Goal: Transaction & Acquisition: Book appointment/travel/reservation

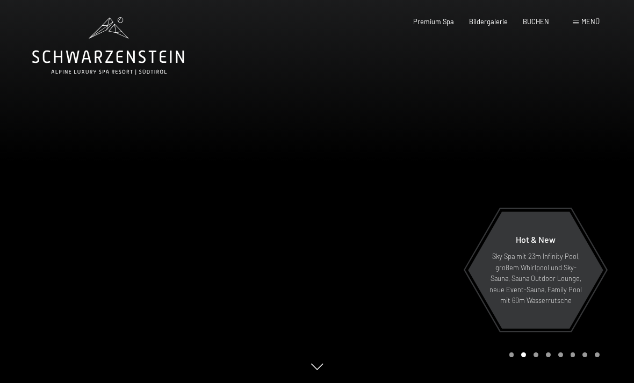
click at [582, 19] on span "Menü" at bounding box center [590, 21] width 18 height 9
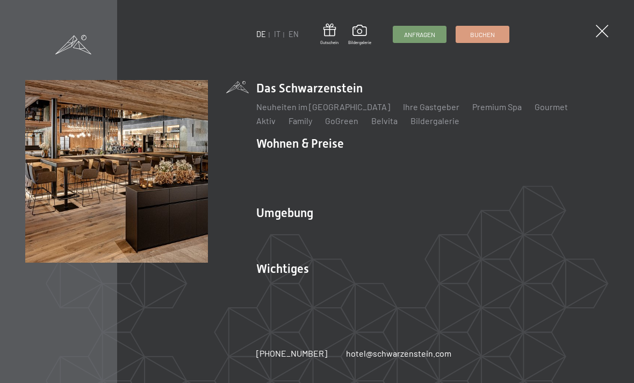
click at [534, 107] on link "Gourmet" at bounding box center [550, 106] width 33 height 10
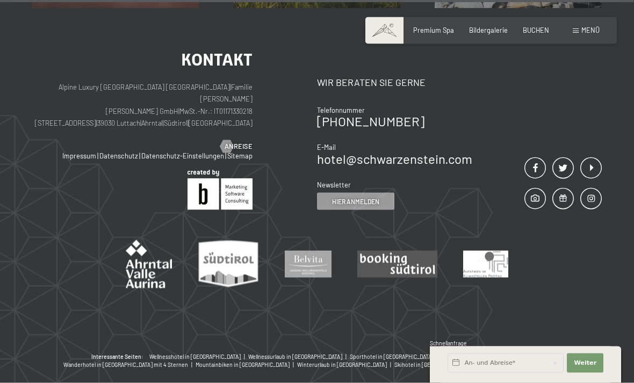
scroll to position [3086, 0]
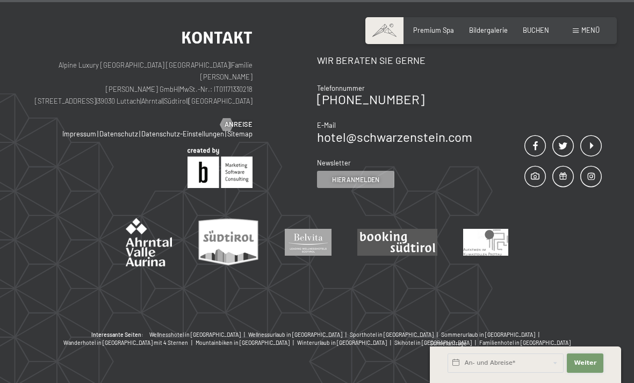
click at [592, 367] on span "Weiter" at bounding box center [584, 363] width 23 height 9
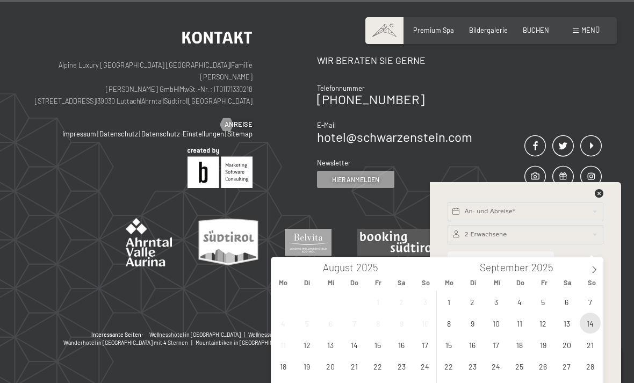
click at [591, 321] on span "14" at bounding box center [589, 323] width 21 height 21
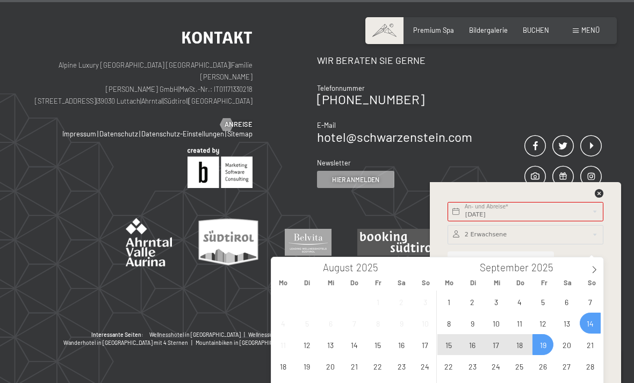
click at [544, 344] on span "19" at bounding box center [542, 344] width 21 height 21
type input "So. 14.09.2025 - Fr. 19.09.2025"
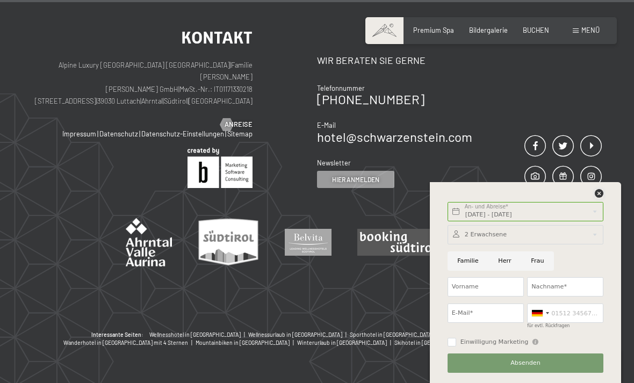
click at [599, 198] on icon at bounding box center [598, 193] width 9 height 9
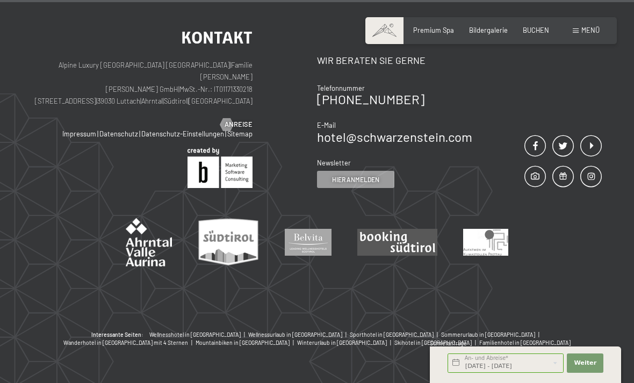
click at [577, 34] on div "Menü" at bounding box center [585, 31] width 27 height 10
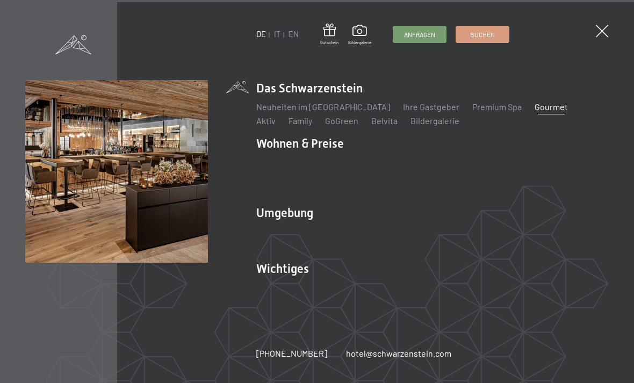
click at [509, 28] on div "DE IT EN Gutschein Bildergalerie Anfragen Buchen" at bounding box center [382, 35] width 253 height 22
click at [275, 121] on link "Aktiv" at bounding box center [265, 120] width 19 height 10
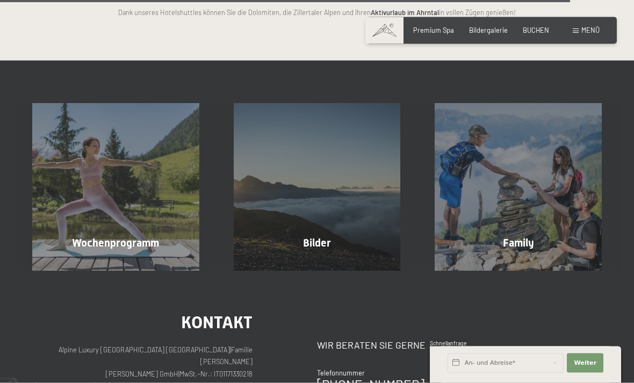
scroll to position [2068, 0]
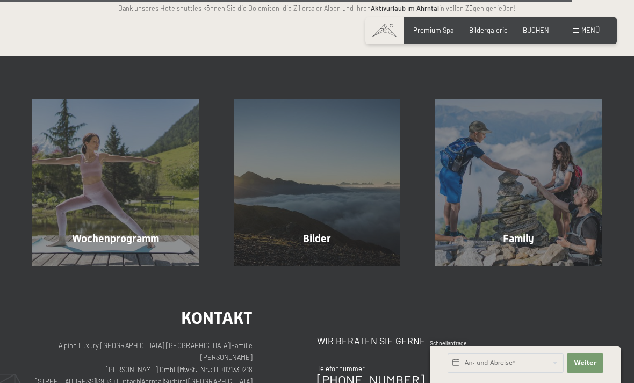
click at [150, 191] on div "Wochenprogramm Mehr erfahren" at bounding box center [115, 182] width 201 height 167
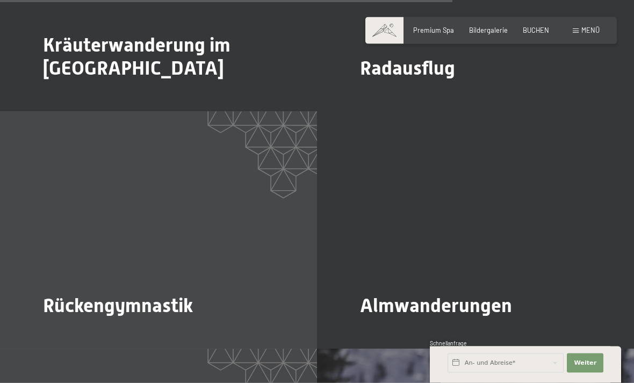
scroll to position [2445, 0]
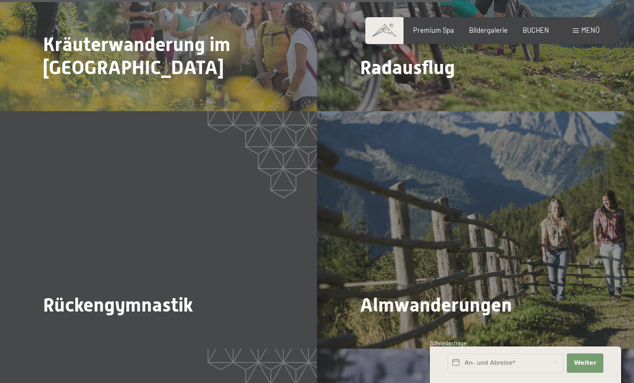
click at [535, 33] on span "BUCHEN" at bounding box center [535, 30] width 26 height 9
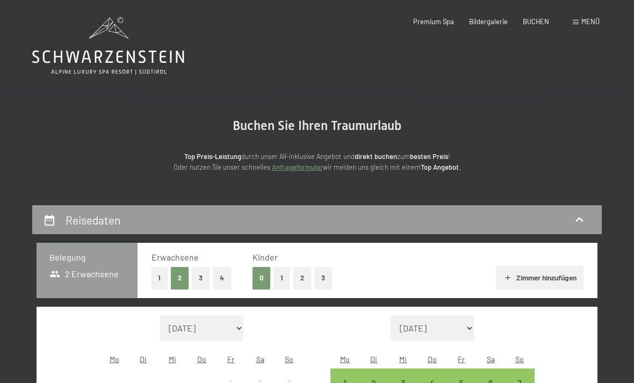
click at [581, 26] on div "Menü" at bounding box center [585, 22] width 27 height 10
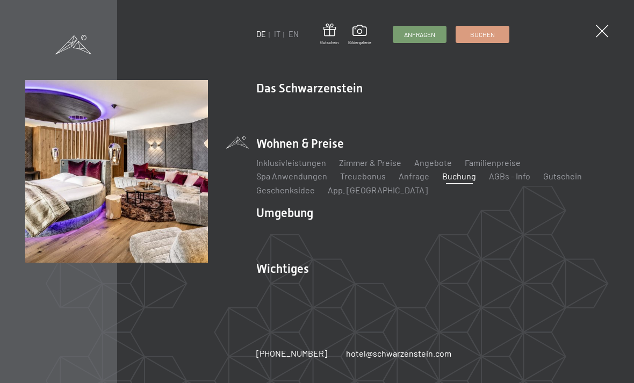
click at [430, 163] on link "Angebote" at bounding box center [433, 162] width 38 height 10
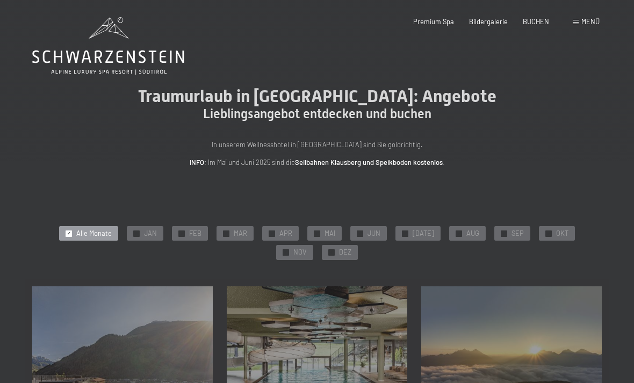
click at [494, 227] on div "✓ SEP" at bounding box center [512, 233] width 36 height 15
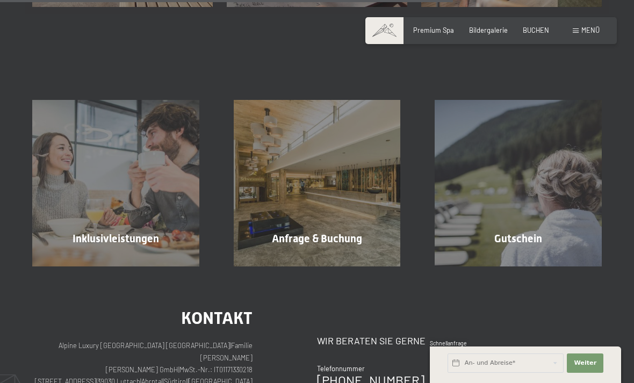
scroll to position [655, 0]
click at [137, 241] on div "Inklusivleistungen Mehr erfahren" at bounding box center [115, 182] width 201 height 167
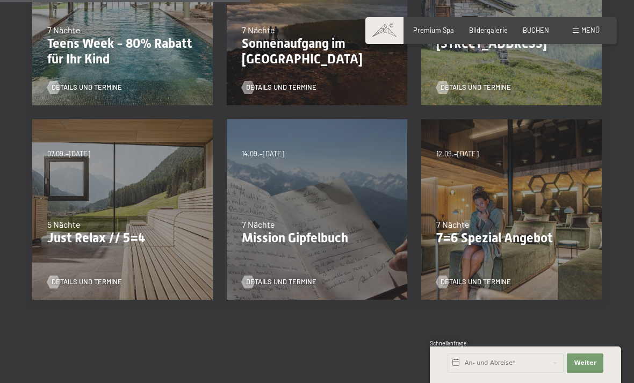
scroll to position [362, 0]
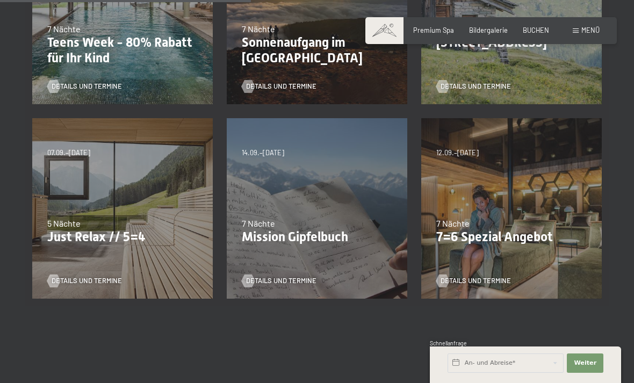
click at [294, 217] on div "7 Nächte" at bounding box center [317, 223] width 150 height 12
click at [275, 276] on span "Details und Termine" at bounding box center [281, 281] width 70 height 10
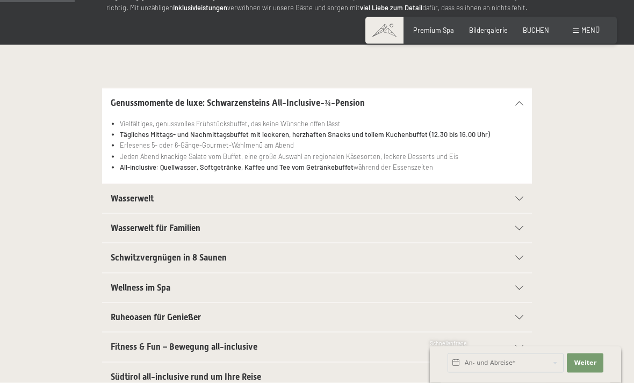
scroll to position [181, 0]
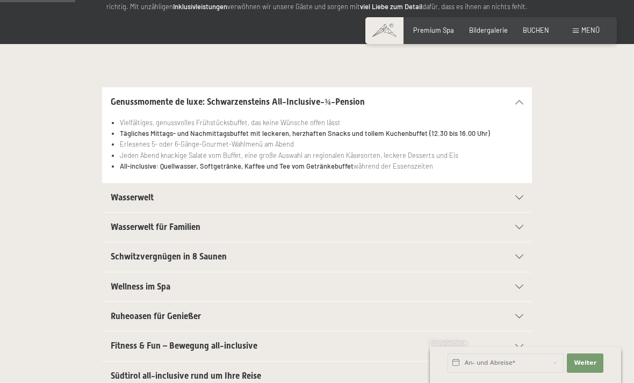
click at [518, 195] on icon at bounding box center [519, 197] width 8 height 4
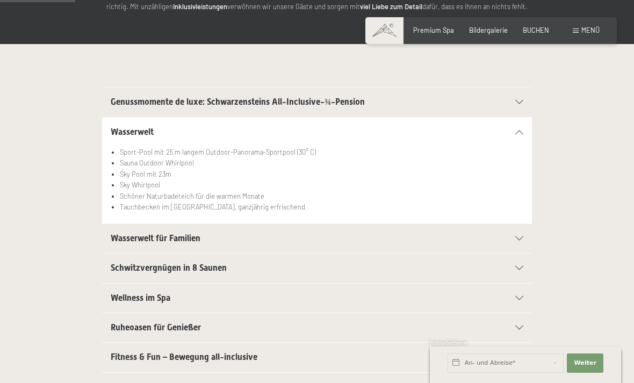
click at [520, 236] on icon at bounding box center [519, 238] width 8 height 4
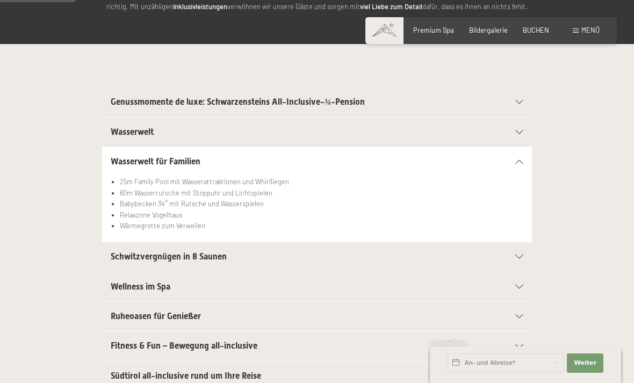
click at [519, 251] on div "Schwitzvergnügen in 8 Saunen" at bounding box center [317, 256] width 412 height 29
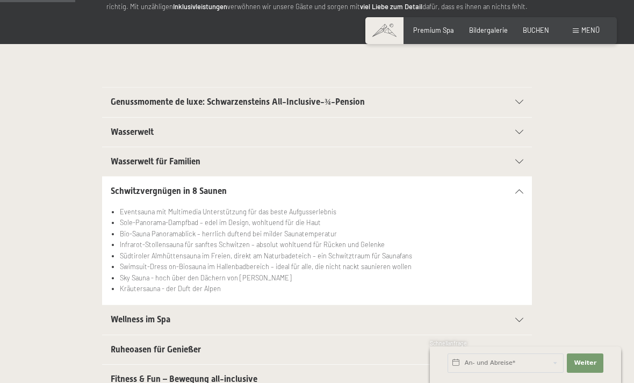
click at [516, 315] on div "Wellness im Spa" at bounding box center [317, 319] width 412 height 29
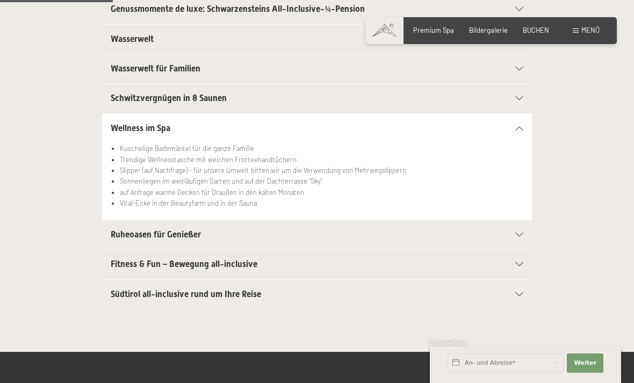
scroll to position [275, 0]
click at [519, 228] on div "Ruheoasen für Genießer" at bounding box center [317, 234] width 412 height 29
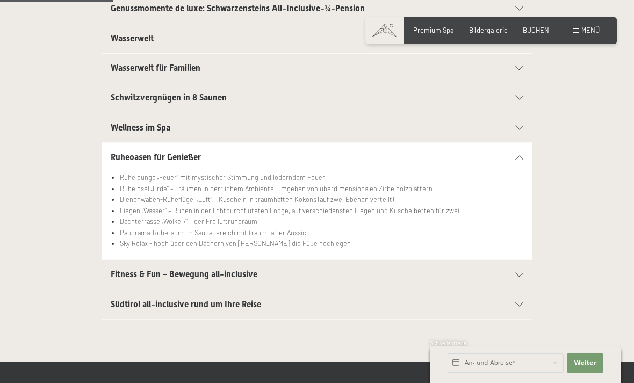
click at [513, 302] on div at bounding box center [513, 304] width 19 height 4
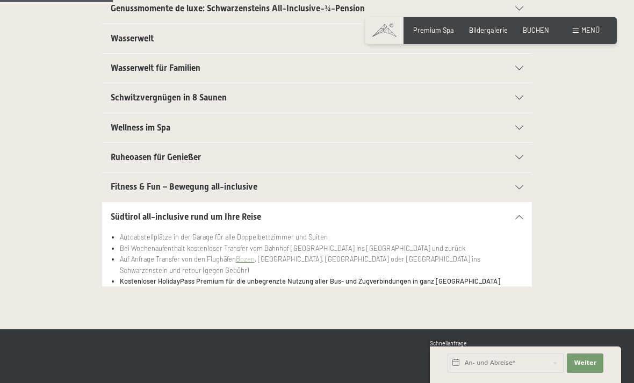
click at [517, 178] on div "Fitness & Fun – Bewegung all-inclusive" at bounding box center [317, 186] width 412 height 29
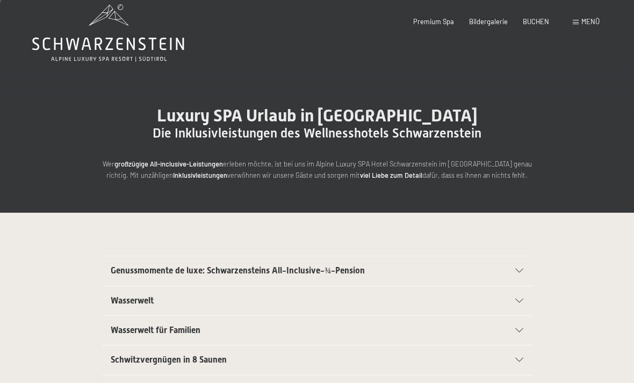
scroll to position [0, 0]
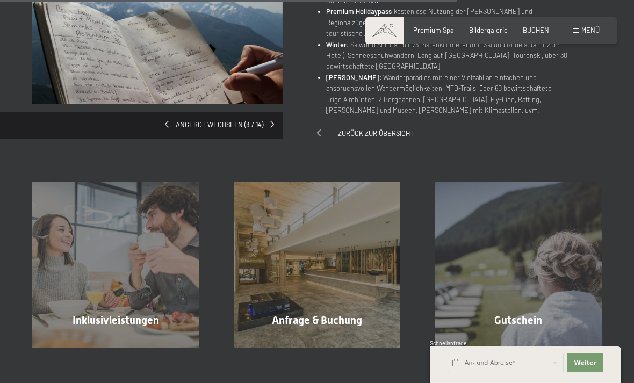
scroll to position [778, 0]
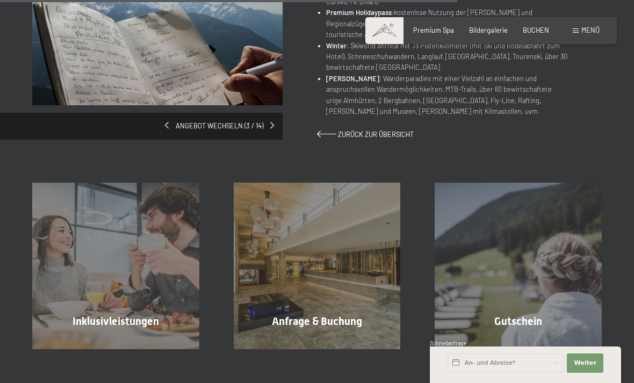
click at [367, 130] on span "Zurück zur Übersicht" at bounding box center [376, 134] width 76 height 9
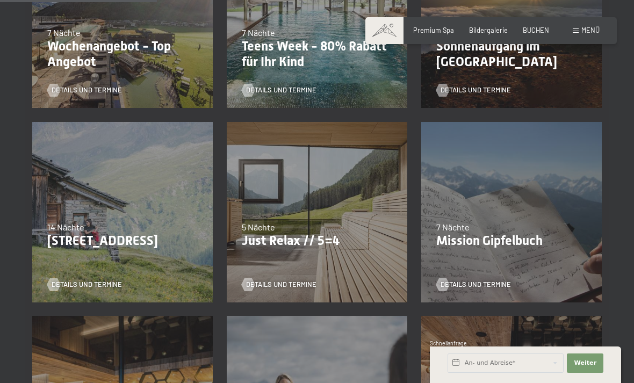
scroll to position [360, 0]
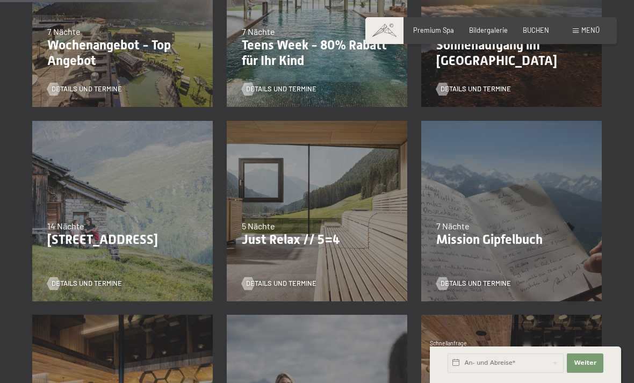
click at [275, 224] on div "5 Nächte" at bounding box center [317, 226] width 150 height 12
click at [262, 283] on span "Details und Termine" at bounding box center [281, 284] width 70 height 10
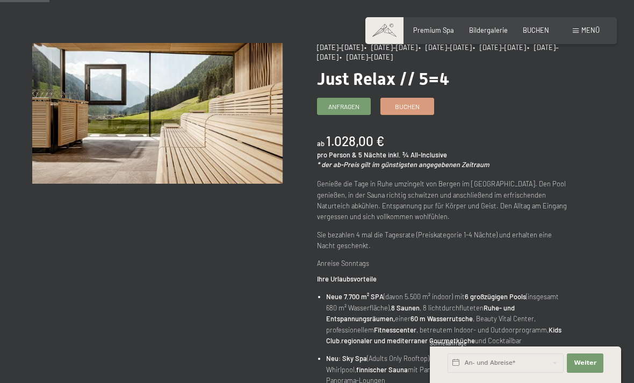
scroll to position [85, 0]
click at [403, 113] on div "Anfragen Buchen" at bounding box center [442, 106] width 250 height 17
click at [416, 105] on span "Buchen" at bounding box center [407, 107] width 25 height 9
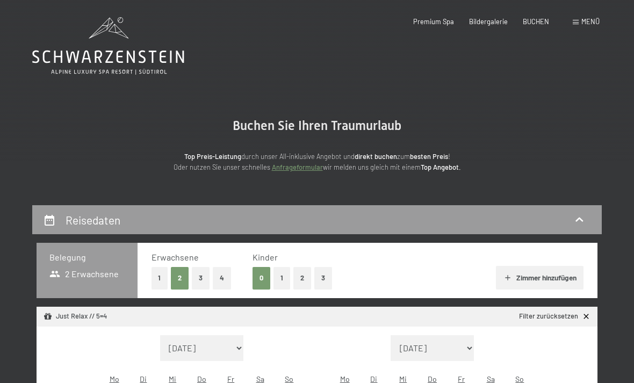
select select "[DATE]"
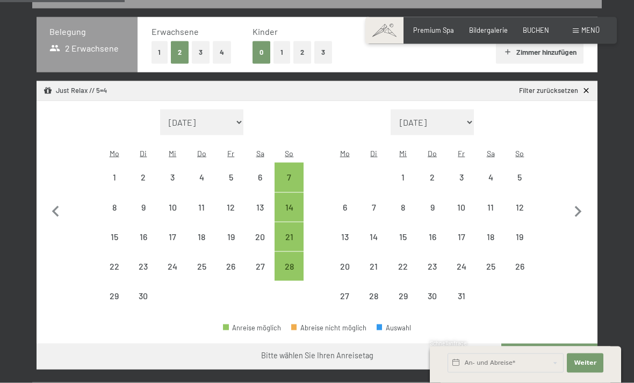
scroll to position [226, 0]
click at [288, 202] on div "14" at bounding box center [288, 215] width 27 height 27
select select "2025-09-01"
select select "2025-10-01"
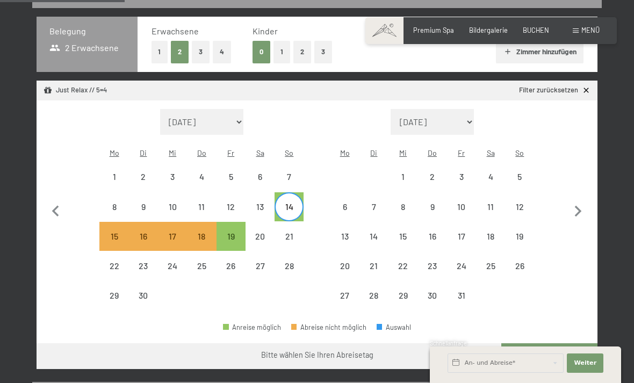
click at [556, 346] on button "Weiter zu „Zimmer“" at bounding box center [549, 356] width 96 height 26
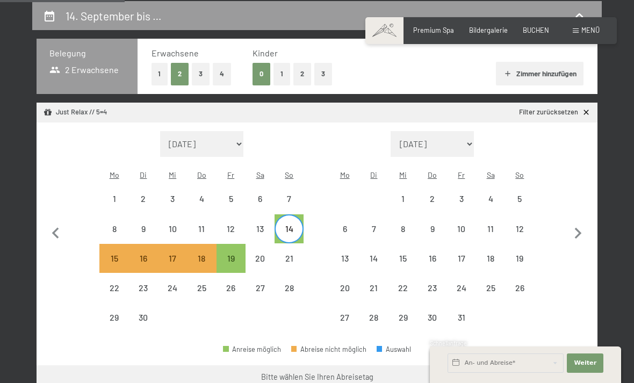
select select "2025-09-01"
select select "2025-10-01"
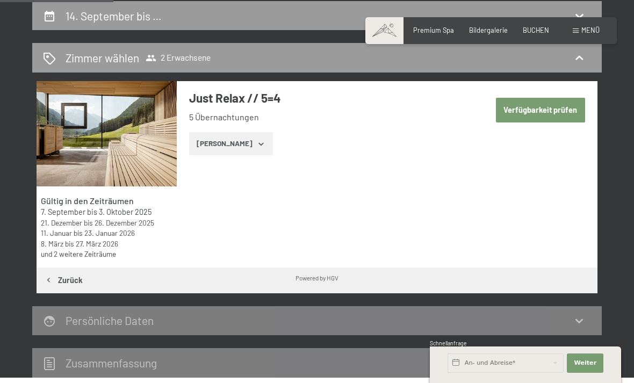
click at [237, 145] on button "Zeige Zimmer" at bounding box center [230, 144] width 83 height 24
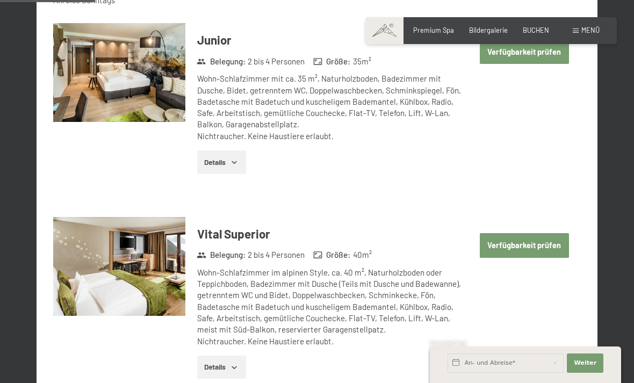
scroll to position [539, 0]
click at [228, 150] on button "Details" at bounding box center [221, 162] width 49 height 24
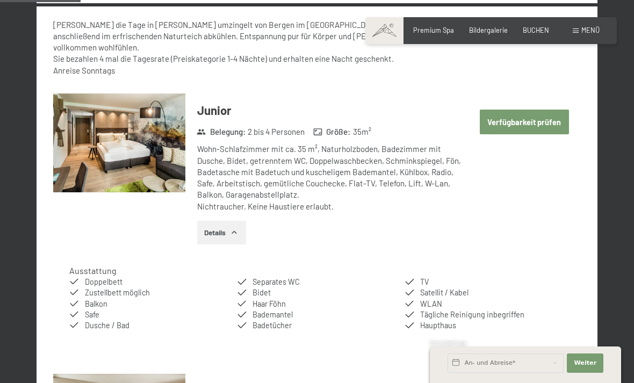
click at [531, 110] on button "Verfügbarkeit prüfen" at bounding box center [524, 122] width 89 height 25
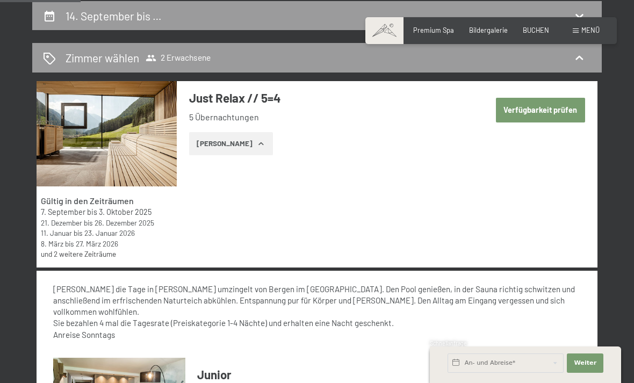
select select "2025-09-01"
select select "2025-10-01"
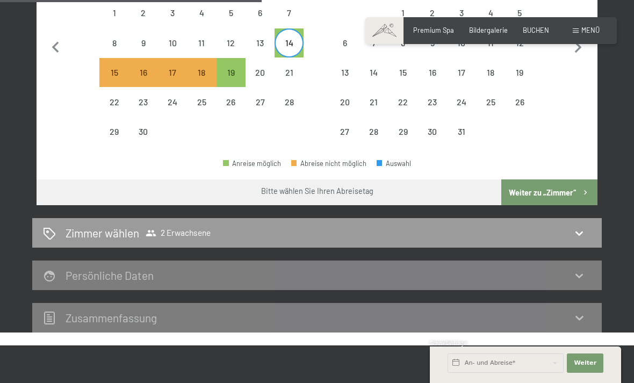
scroll to position [378, 0]
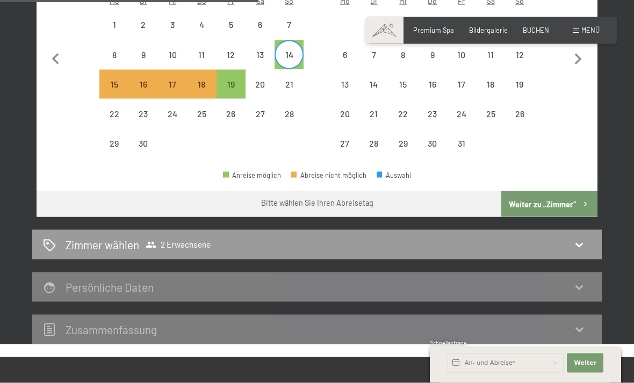
click at [550, 191] on button "Weiter zu „Zimmer“" at bounding box center [549, 204] width 96 height 26
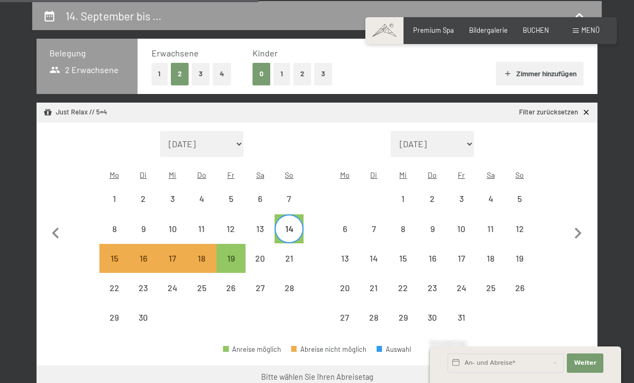
select select "2025-09-01"
select select "2025-10-01"
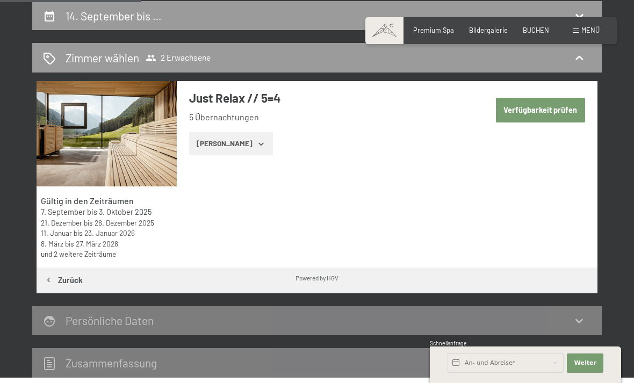
click at [549, 105] on button "Verfügbarkeit prüfen" at bounding box center [540, 110] width 89 height 25
select select "2025-09-01"
select select "2025-10-01"
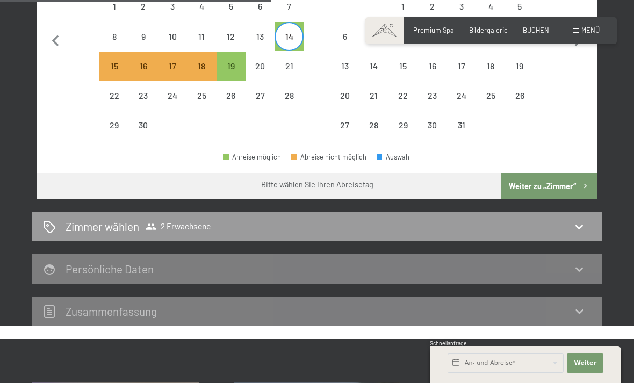
click at [553, 175] on button "Weiter zu „Zimmer“" at bounding box center [549, 186] width 96 height 26
select select "2025-09-01"
select select "2025-10-01"
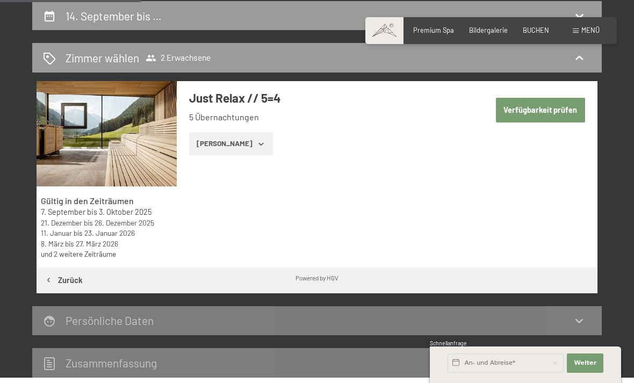
click at [224, 145] on button "Zeige Zimmer" at bounding box center [230, 144] width 83 height 24
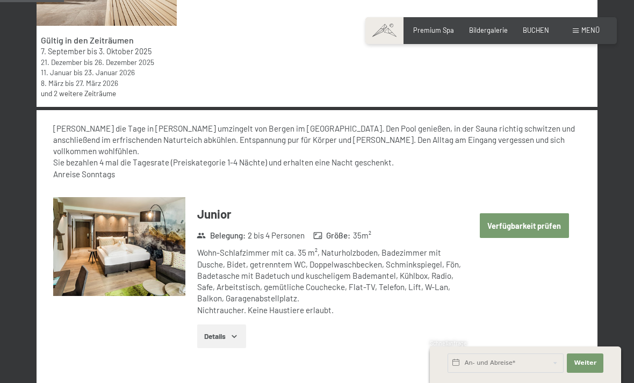
click at [534, 213] on button "Verfügbarkeit prüfen" at bounding box center [524, 225] width 89 height 25
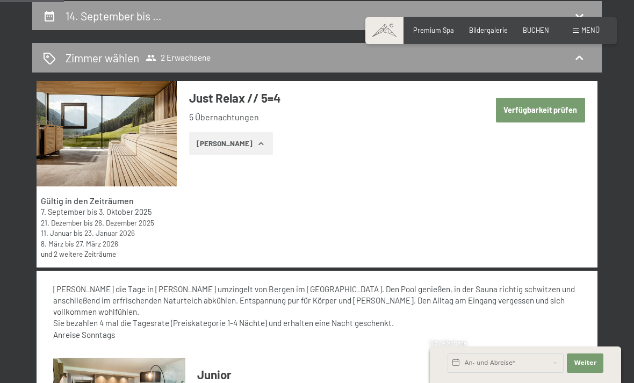
select select "2025-09-01"
select select "2025-10-01"
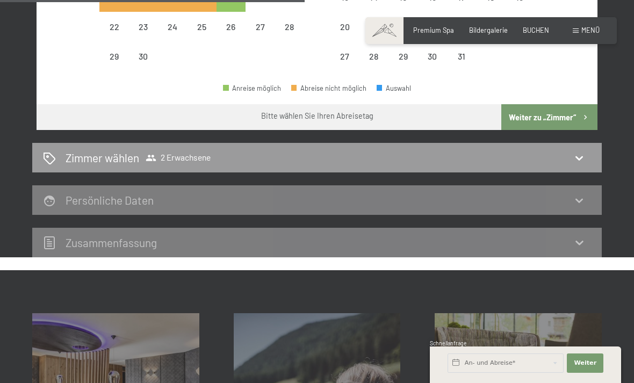
scroll to position [450, 0]
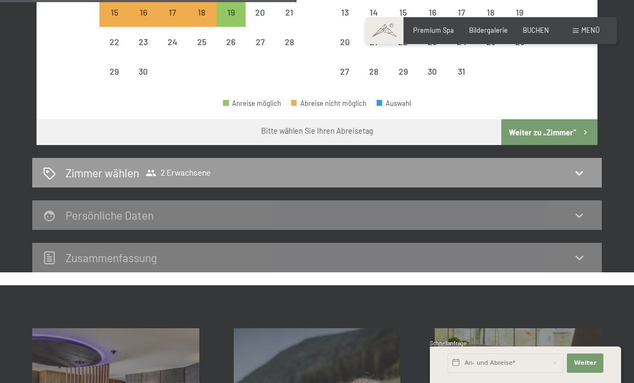
click at [581, 166] on icon at bounding box center [578, 172] width 13 height 13
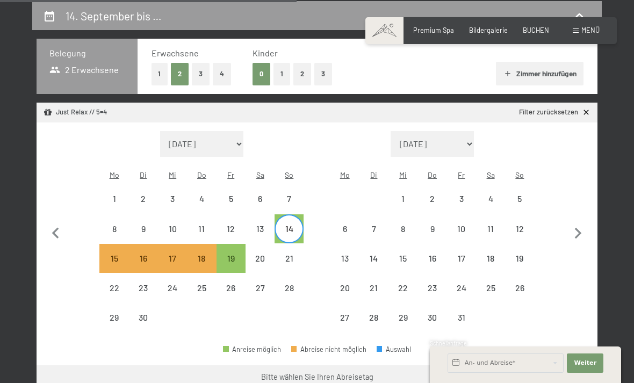
select select "2025-09-01"
select select "2025-10-01"
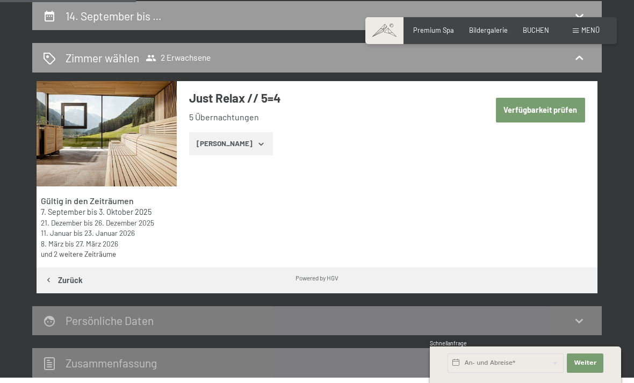
click at [257, 143] on icon "button" at bounding box center [261, 144] width 9 height 9
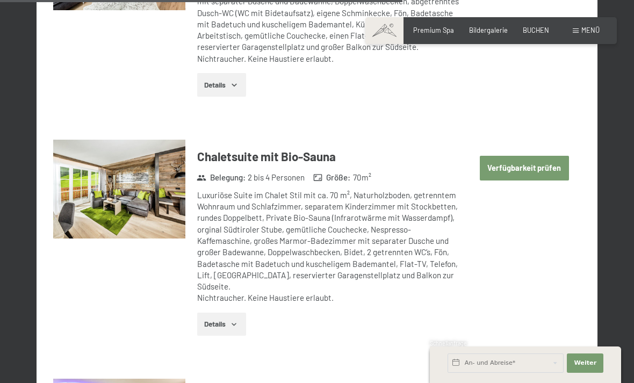
scroll to position [2301, 0]
click at [518, 156] on button "Verfügbarkeit prüfen" at bounding box center [524, 168] width 89 height 25
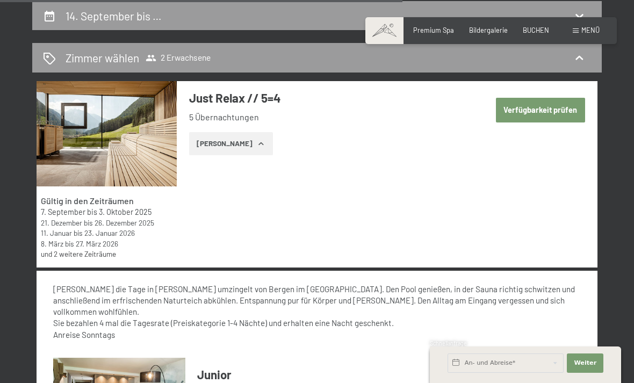
select select "2025-09-01"
select select "2025-10-01"
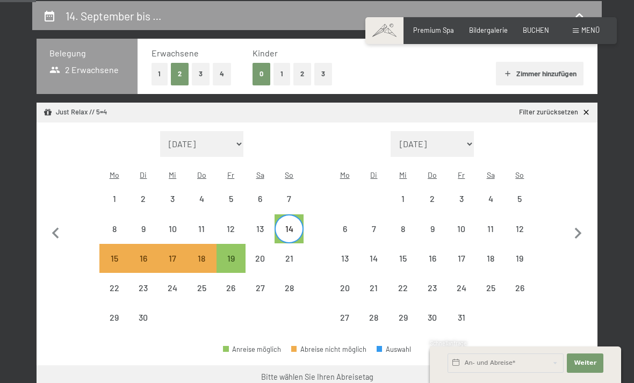
click at [295, 224] on div "14" at bounding box center [288, 237] width 27 height 27
select select "2025-09-01"
select select "2025-10-01"
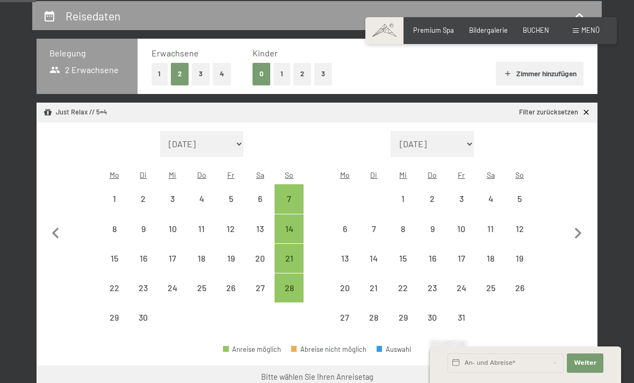
click at [288, 224] on div "14" at bounding box center [288, 237] width 27 height 27
select select "2025-09-01"
select select "2025-10-01"
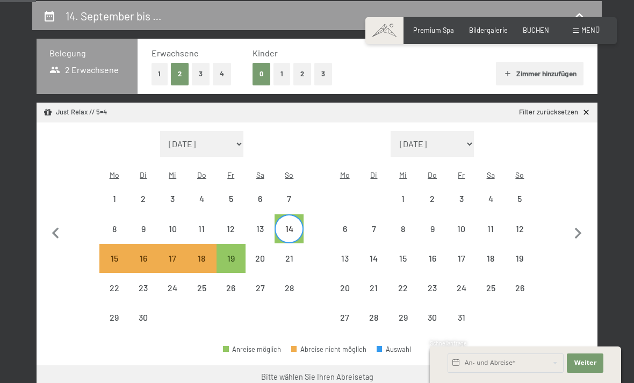
click at [560, 67] on button "Zimmer hinzufügen" at bounding box center [540, 74] width 88 height 24
select select "2025-09-01"
select select "2025-10-01"
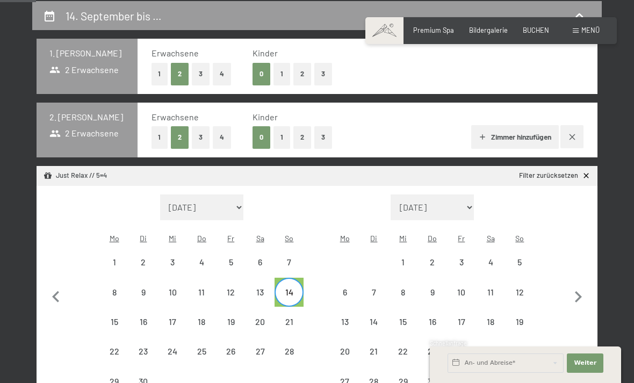
select select "2025-09-01"
select select "2025-10-01"
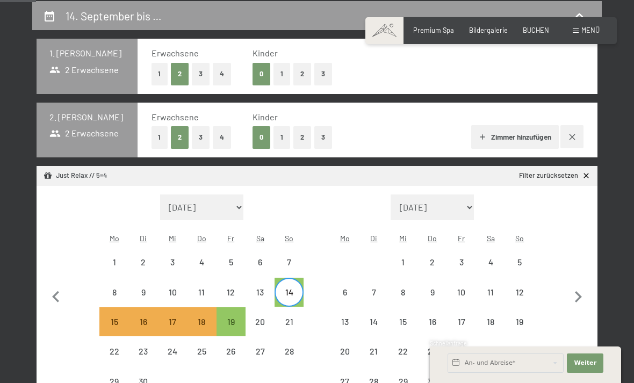
click at [580, 137] on button "button" at bounding box center [571, 136] width 23 height 23
select select "2025-09-01"
select select "2025-10-01"
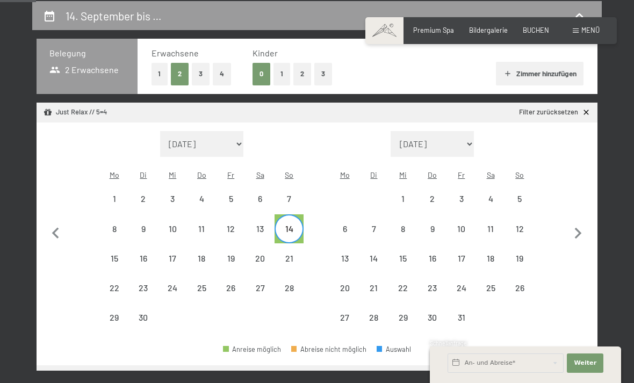
select select "2025-09-01"
select select "2025-10-01"
select select "2025-09-01"
select select "2025-10-01"
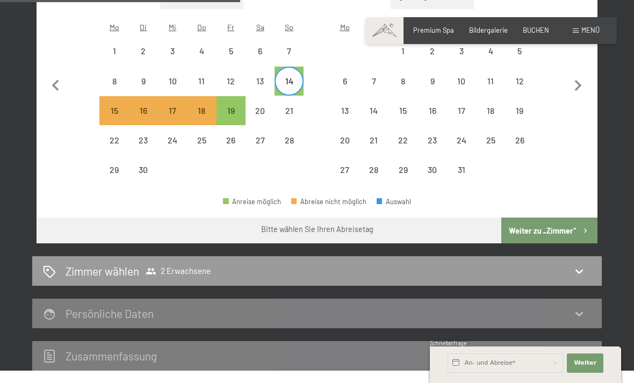
click at [570, 221] on button "Weiter zu „Zimmer“" at bounding box center [549, 230] width 96 height 26
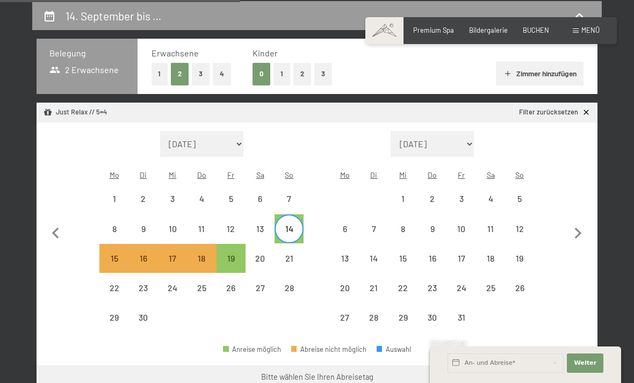
select select "2025-09-01"
select select "2025-10-01"
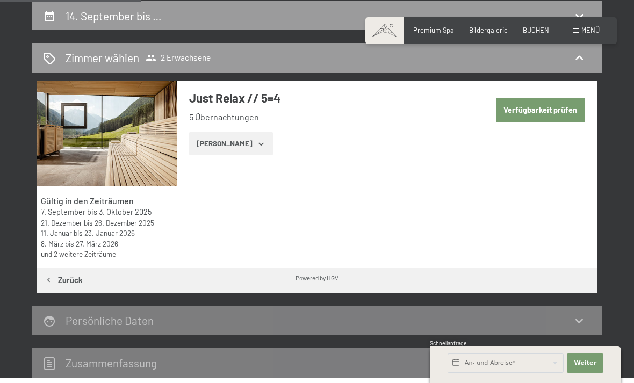
click at [539, 115] on button "Verfügbarkeit prüfen" at bounding box center [540, 110] width 89 height 25
select select "2025-09-01"
select select "2025-10-01"
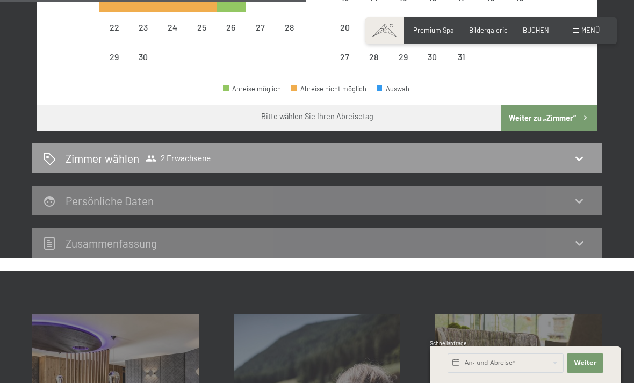
scroll to position [464, 0]
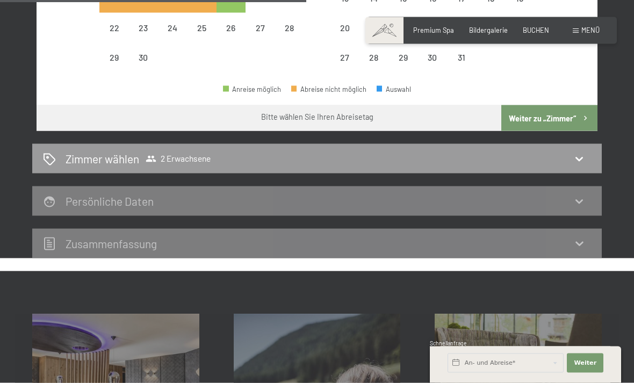
click at [578, 195] on icon at bounding box center [578, 201] width 13 height 13
click at [575, 195] on icon at bounding box center [578, 201] width 13 height 13
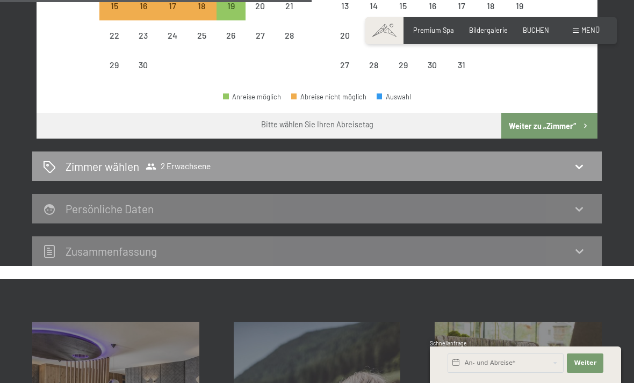
click at [585, 160] on icon at bounding box center [578, 166] width 13 height 13
select select "2025-09-01"
select select "2025-10-01"
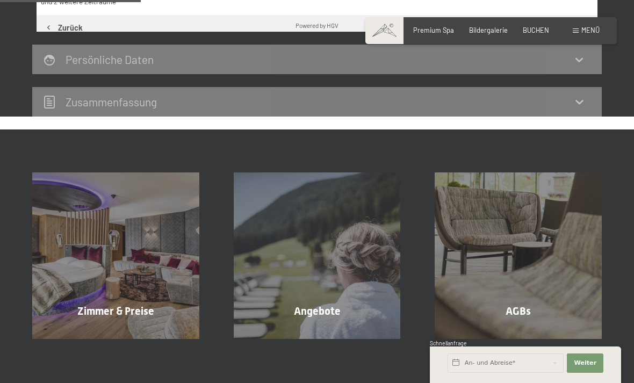
scroll to position [204, 0]
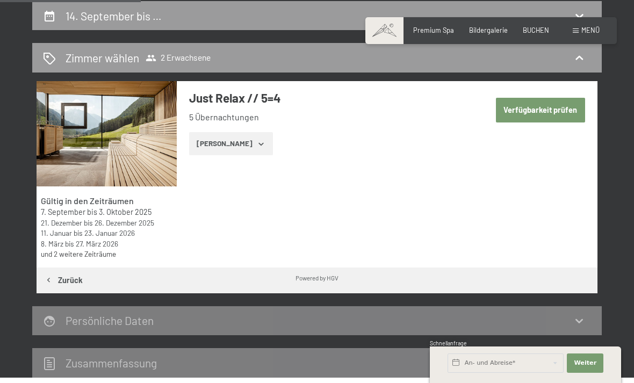
click at [235, 143] on button "Zeige Zimmer" at bounding box center [230, 144] width 83 height 24
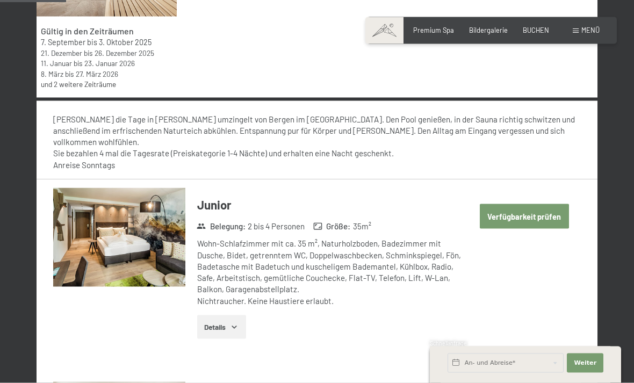
click at [537, 211] on button "Verfügbarkeit prüfen" at bounding box center [524, 216] width 89 height 25
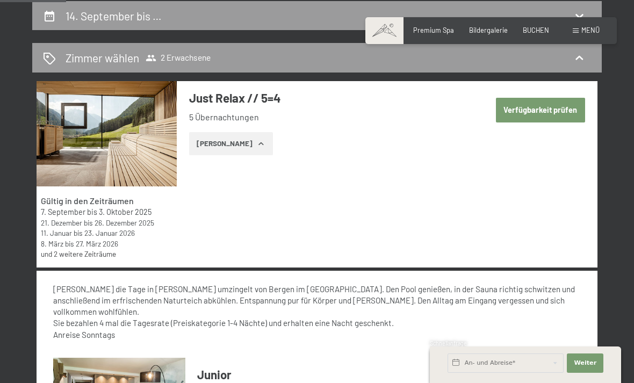
select select "2025-09-01"
select select "2025-10-01"
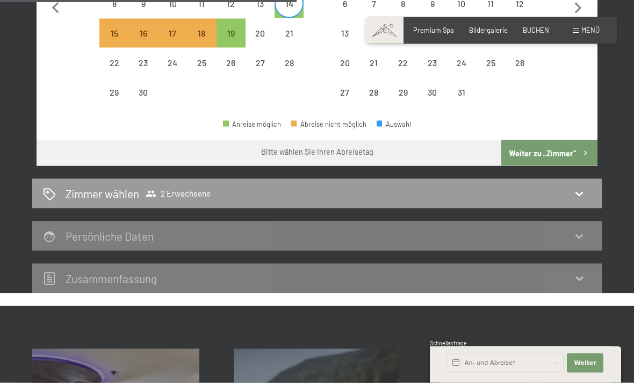
scroll to position [440, 0]
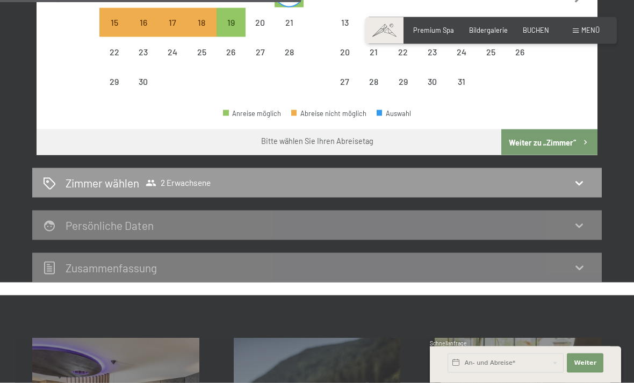
click at [580, 219] on icon at bounding box center [578, 225] width 13 height 13
click at [577, 219] on icon at bounding box center [578, 225] width 13 height 13
click at [578, 168] on div "Zimmer wählen 2 Erwachsene" at bounding box center [316, 183] width 569 height 30
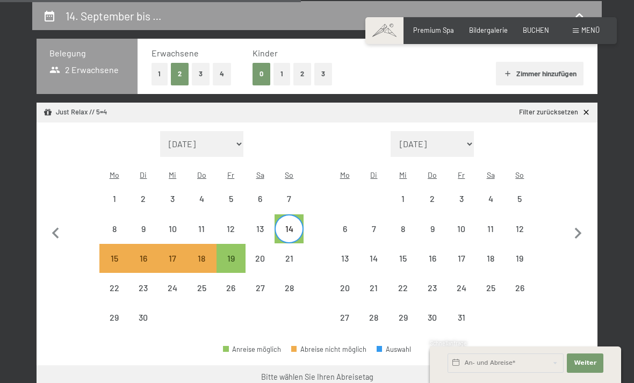
select select "2025-09-01"
select select "2025-10-01"
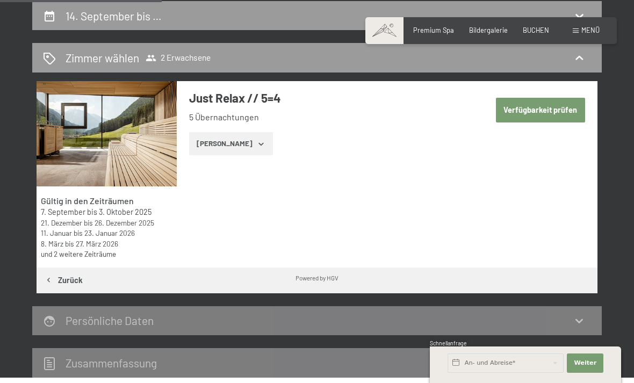
click at [528, 27] on span "BUCHEN" at bounding box center [535, 30] width 26 height 9
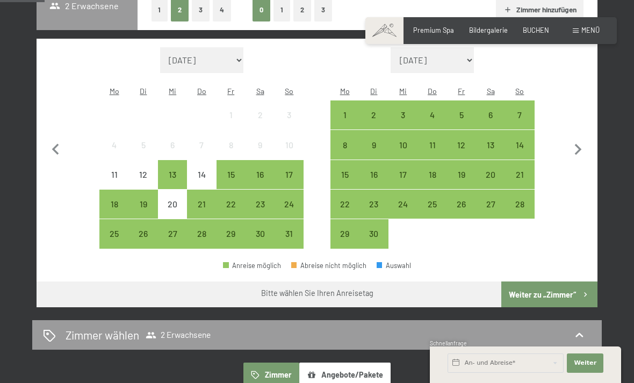
scroll to position [275, 0]
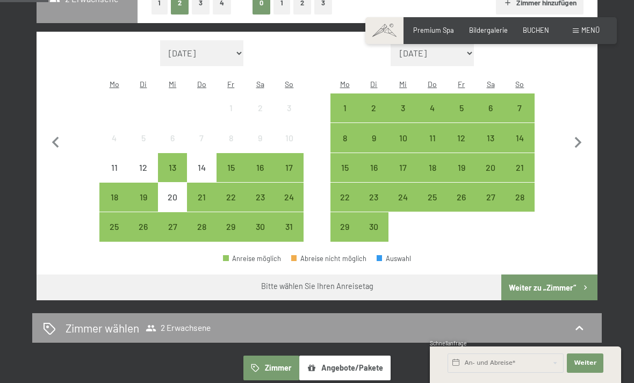
click at [519, 134] on div "14" at bounding box center [519, 147] width 27 height 27
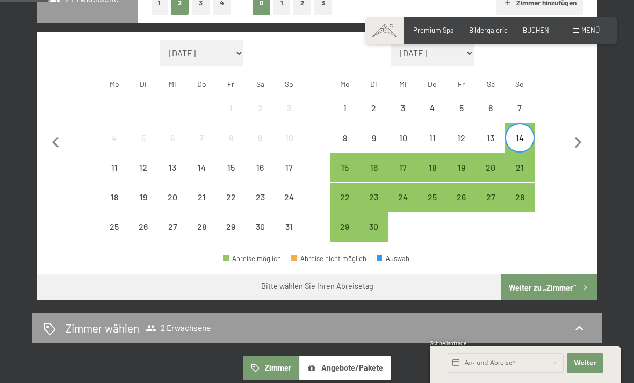
click at [463, 163] on div "19" at bounding box center [461, 176] width 27 height 27
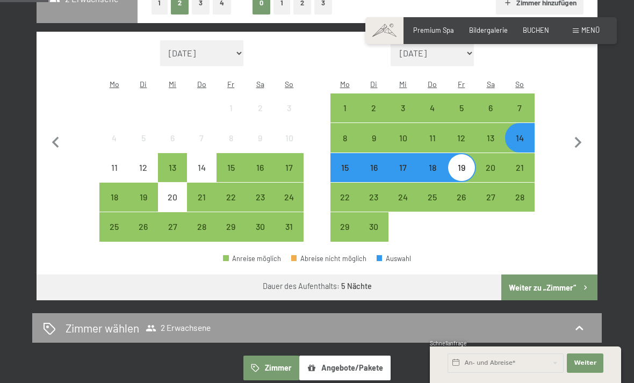
click at [542, 274] on button "Weiter zu „Zimmer“" at bounding box center [549, 287] width 96 height 26
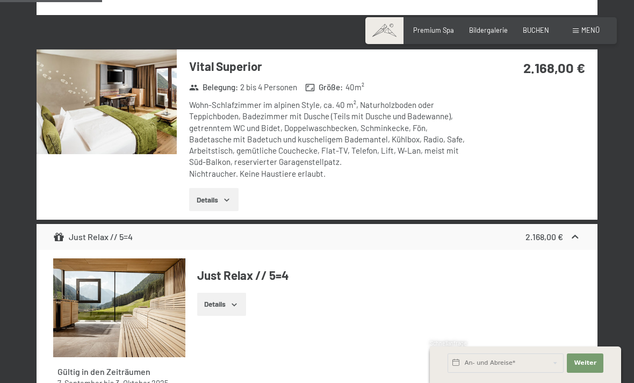
scroll to position [740, 0]
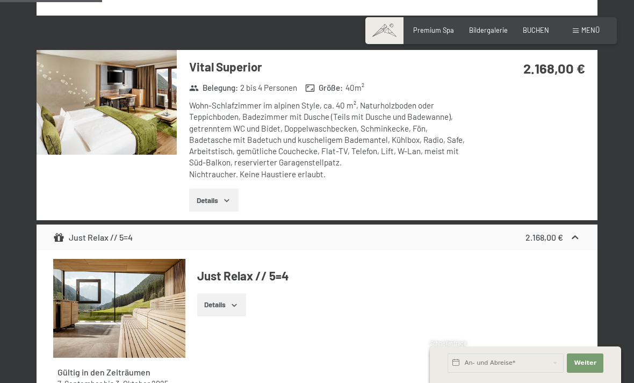
click at [226, 199] on button "Details" at bounding box center [213, 200] width 49 height 24
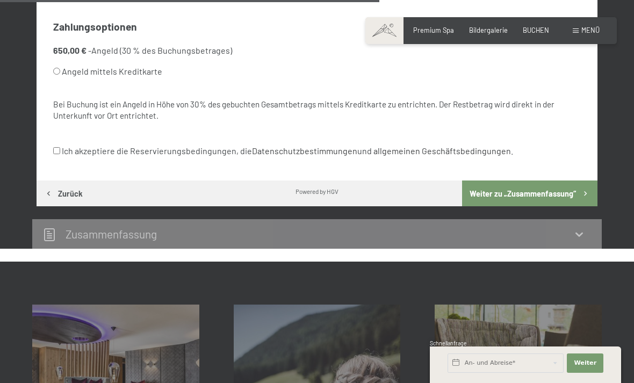
scroll to position [674, 0]
click at [570, 181] on button "Weiter zu „Zusammen­fassung“" at bounding box center [529, 194] width 135 height 26
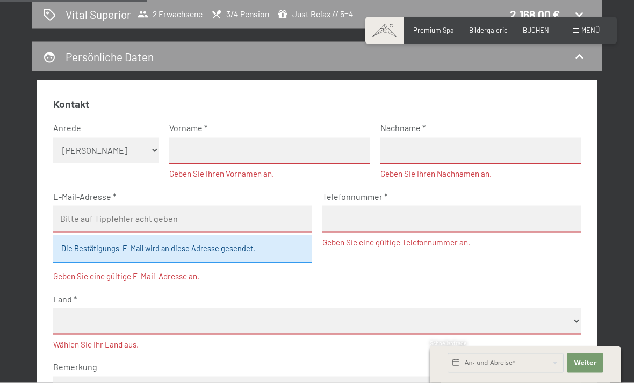
scroll to position [188, 0]
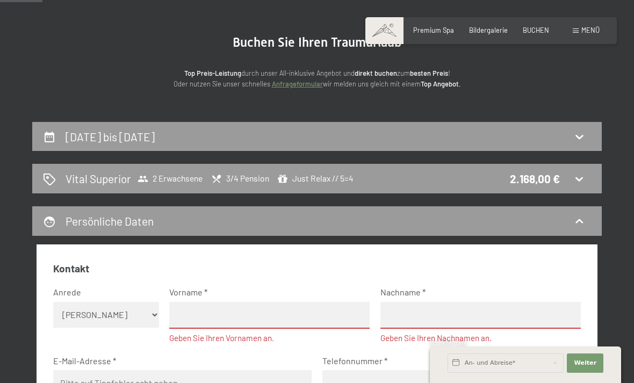
click at [581, 175] on icon at bounding box center [578, 178] width 13 height 13
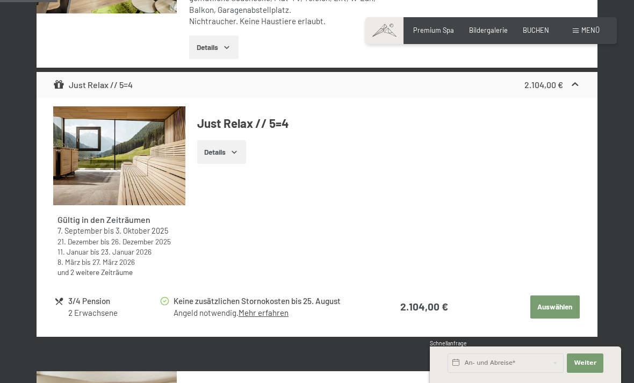
scroll to position [418, 0]
click at [556, 300] on button "Auswählen" at bounding box center [554, 308] width 49 height 24
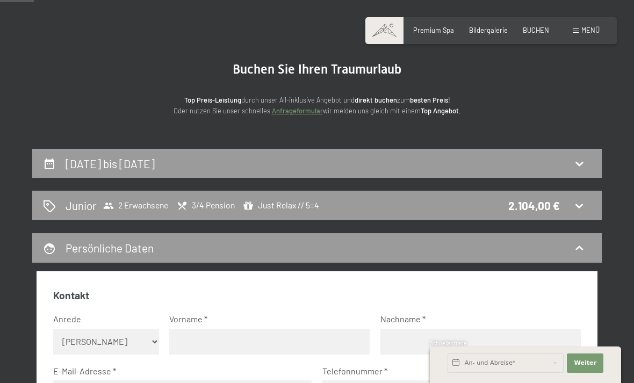
scroll to position [47, 0]
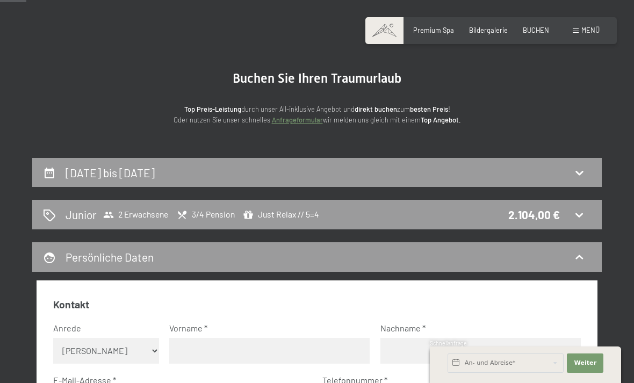
click at [588, 29] on span "Menü" at bounding box center [590, 30] width 18 height 9
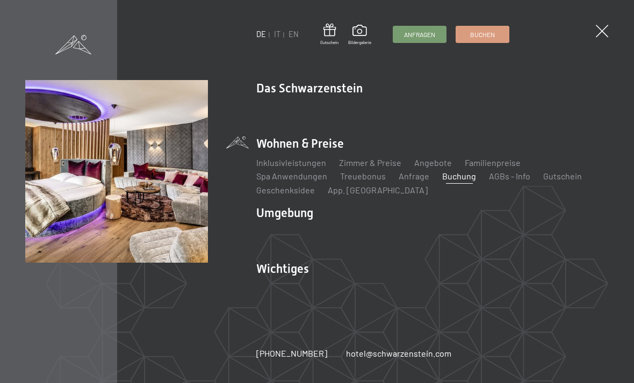
click at [309, 168] on link "Inklusivleistungen" at bounding box center [291, 162] width 70 height 10
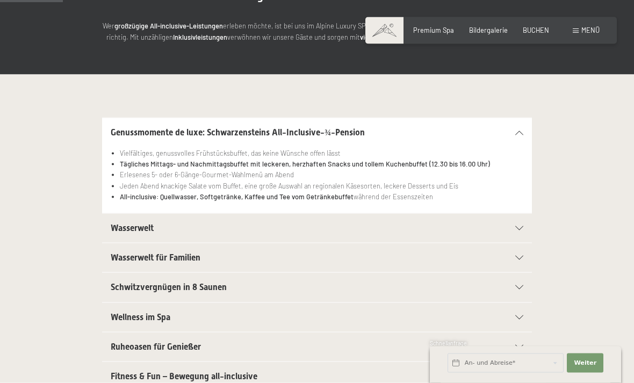
scroll to position [152, 0]
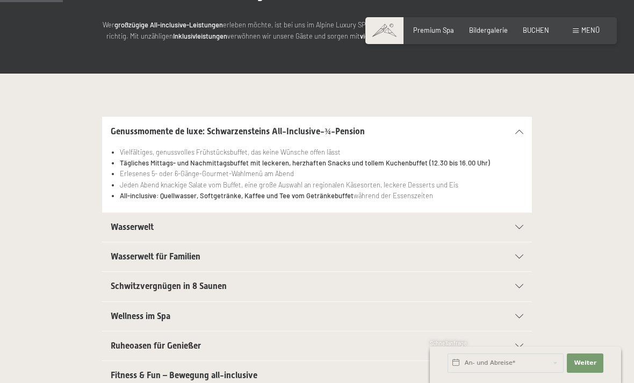
click at [591, 27] on span "Menü" at bounding box center [590, 30] width 18 height 9
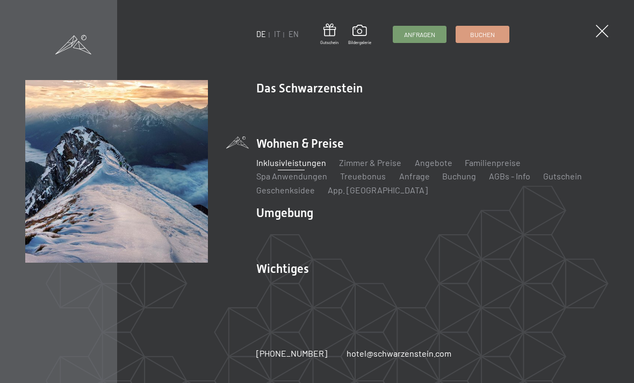
click at [490, 237] on link "Sehenswürdigkeiten" at bounding box center [498, 232] width 79 height 10
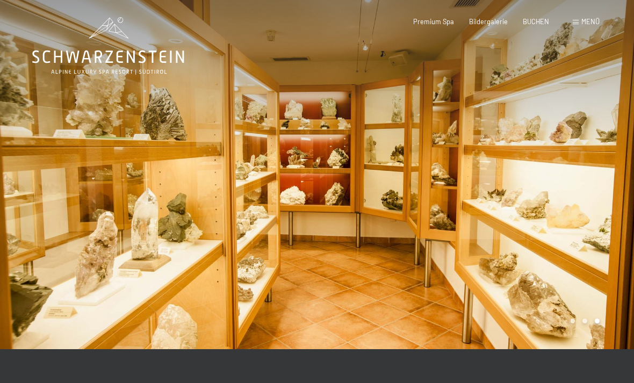
click at [586, 20] on span "Menü" at bounding box center [590, 21] width 18 height 9
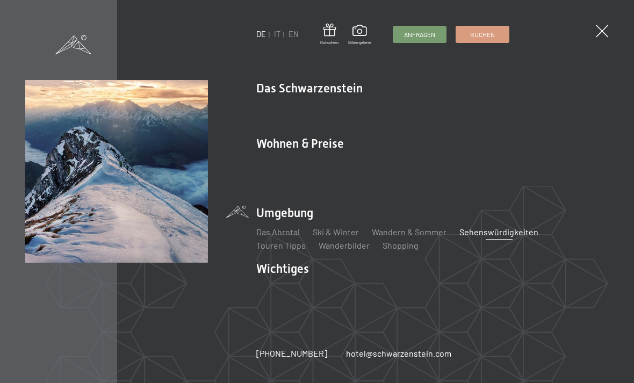
click at [289, 234] on link "Das Ahrntal" at bounding box center [277, 232] width 43 height 10
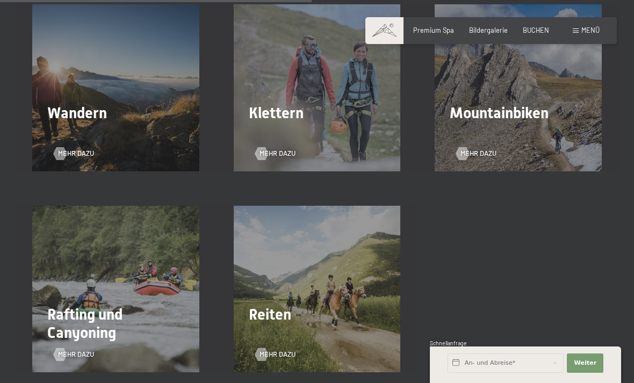
scroll to position [1359, 0]
click at [345, 290] on div "Reiten Mehr dazu" at bounding box center [316, 288] width 201 height 167
click at [291, 349] on span "Mehr dazu" at bounding box center [277, 354] width 36 height 10
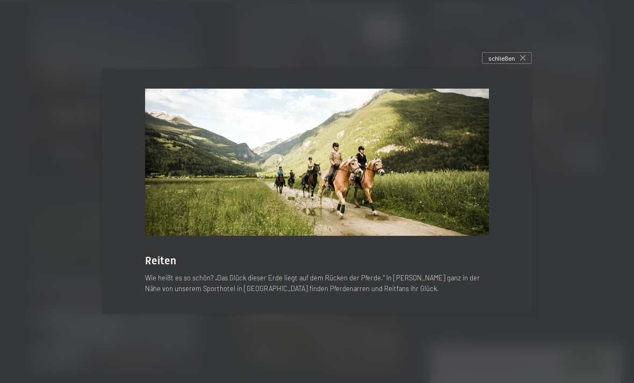
click at [517, 64] on div "schließen" at bounding box center [507, 58] width 50 height 12
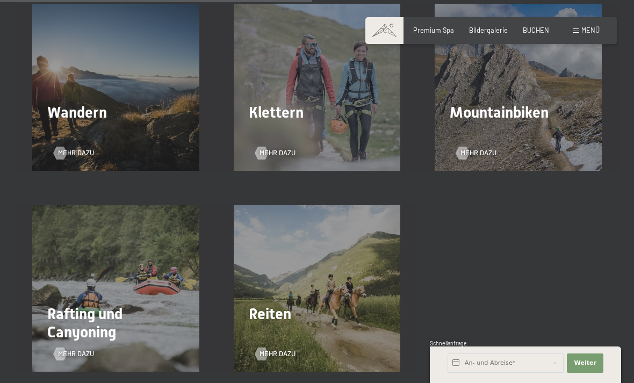
click at [120, 142] on div "Mehr dazu" at bounding box center [116, 146] width 124 height 23
click at [75, 148] on span "Mehr dazu" at bounding box center [76, 153] width 36 height 10
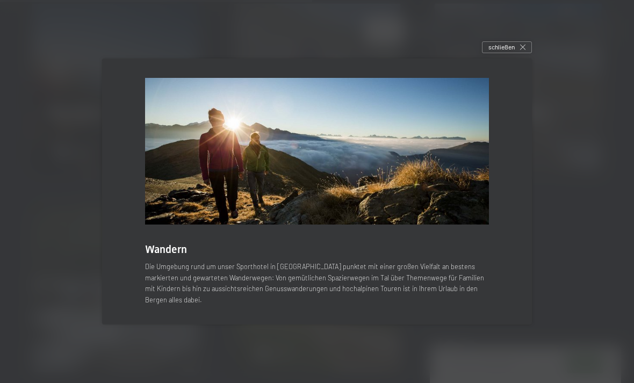
click at [519, 53] on div "schließen" at bounding box center [507, 47] width 50 height 12
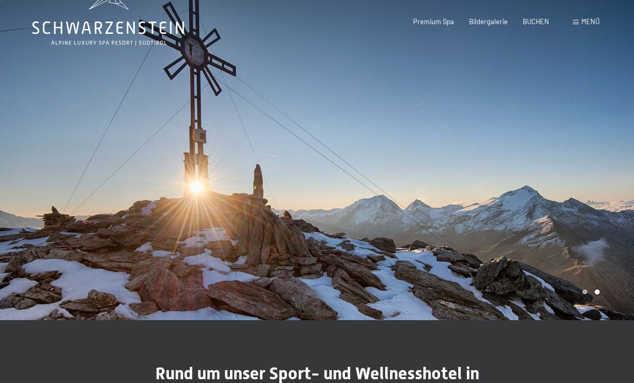
scroll to position [0, 0]
